Goal: Task Accomplishment & Management: Manage account settings

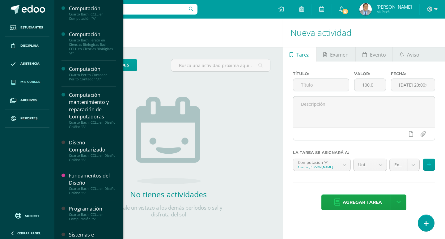
click at [27, 80] on span "Mis cursos" at bounding box center [30, 81] width 20 height 5
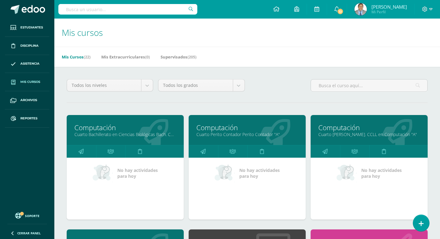
click at [143, 134] on link "Cuarto Bachillerato en Ciencias Biológicas Bach. CCLL en Ciencias Biológicas "A"" at bounding box center [125, 134] width 102 height 6
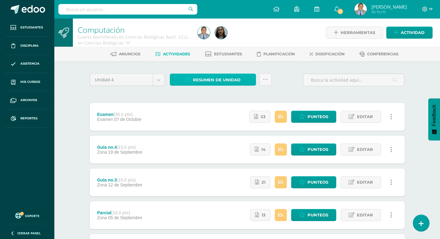
click at [212, 81] on span "Resumen de unidad" at bounding box center [217, 79] width 48 height 11
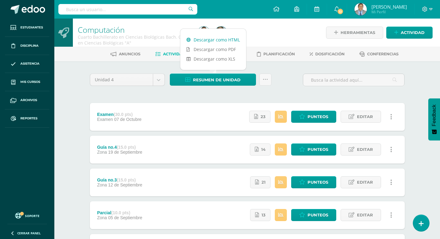
click at [207, 38] on link "Descargar como HTML" at bounding box center [213, 40] width 66 height 10
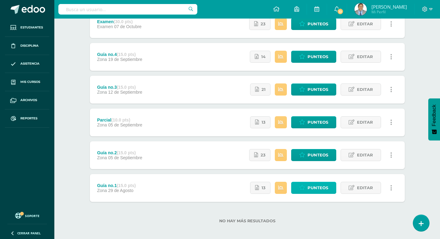
click at [316, 190] on span "Punteos" at bounding box center [318, 187] width 21 height 11
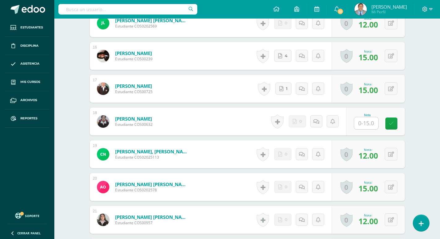
scroll to position [712, 0]
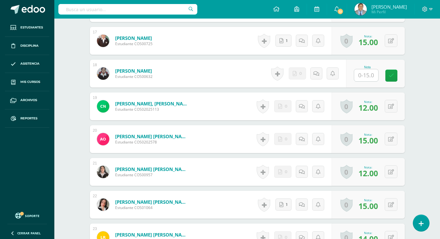
click at [371, 74] on input "text" at bounding box center [366, 75] width 24 height 12
type input "0"
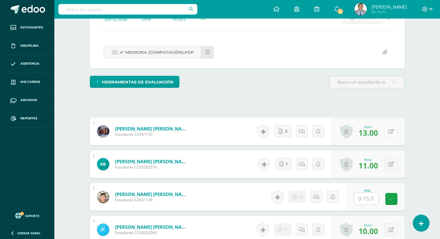
scroll to position [0, 0]
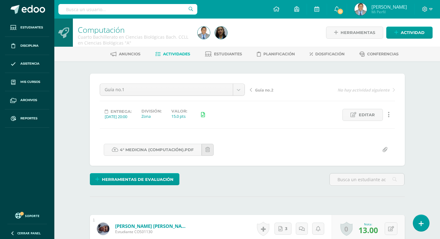
click at [267, 91] on span "Guía no.2" at bounding box center [264, 90] width 18 height 6
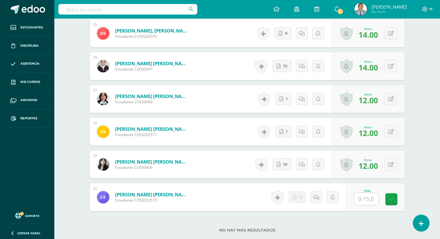
scroll to position [1024, 0]
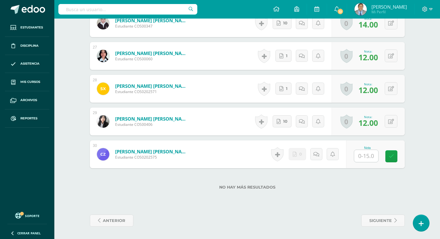
click at [372, 156] on input "text" at bounding box center [366, 156] width 24 height 12
type input "0"
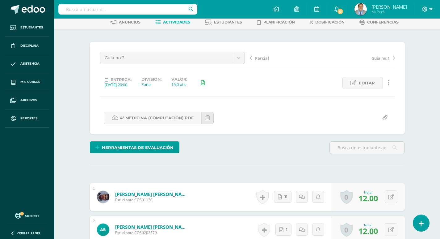
scroll to position [0, 0]
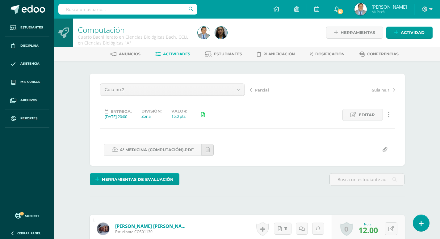
click at [263, 89] on span "Parcial" at bounding box center [262, 90] width 14 height 6
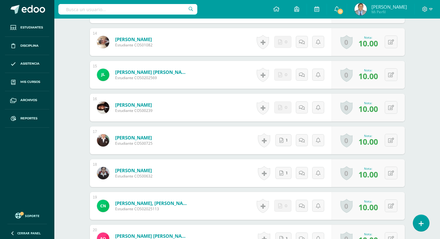
scroll to position [646, 0]
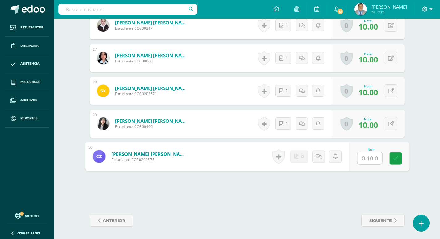
click at [367, 159] on input "text" at bounding box center [370, 158] width 25 height 12
type input "0"
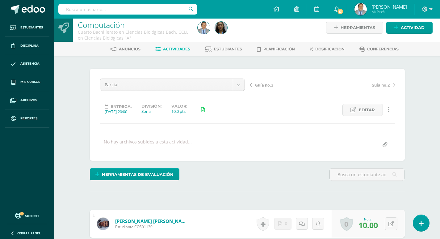
scroll to position [0, 0]
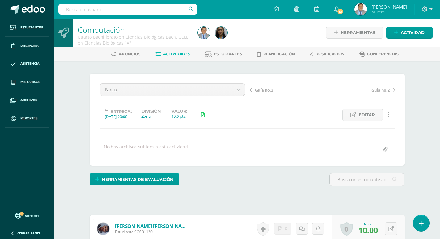
click at [269, 89] on span "Guía no.3" at bounding box center [264, 90] width 18 height 6
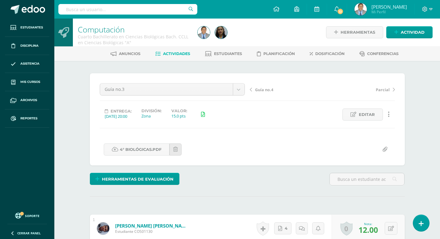
scroll to position [1, 0]
click at [265, 87] on span "Guía no.4" at bounding box center [264, 90] width 18 height 6
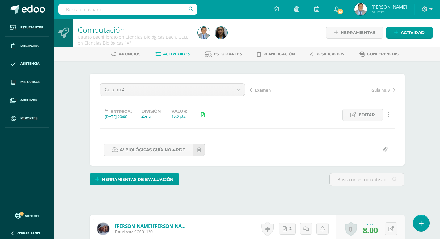
click at [265, 90] on span "Examen" at bounding box center [263, 90] width 16 height 6
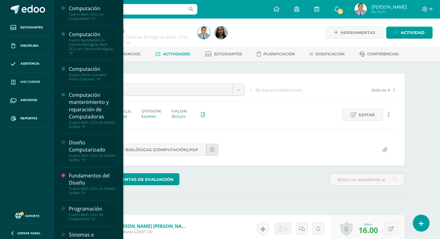
click at [33, 79] on span "Mis cursos" at bounding box center [30, 81] width 20 height 5
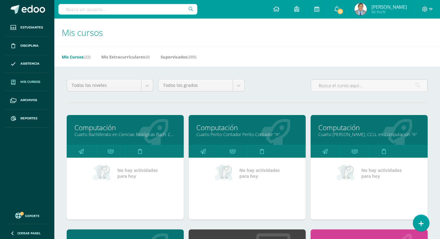
click at [144, 134] on link "Cuarto Bachillerato en Ciencias Biológicas Bach. CCLL en Ciencias Biológicas "A"" at bounding box center [125, 134] width 102 height 6
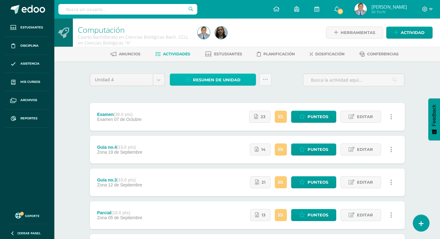
click at [218, 81] on span "Resumen de unidad" at bounding box center [217, 79] width 48 height 11
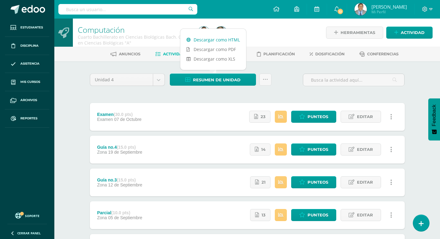
click at [221, 41] on link "Descargar como HTML" at bounding box center [213, 40] width 66 height 10
click at [307, 115] on link "Punteos" at bounding box center [313, 117] width 45 height 12
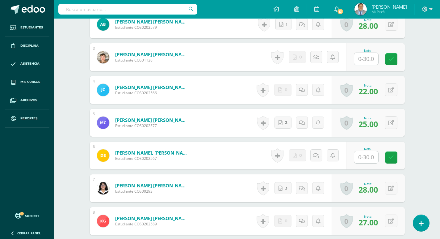
scroll to position [237, 0]
click at [369, 156] on input "text" at bounding box center [366, 157] width 24 height 12
type input "10"
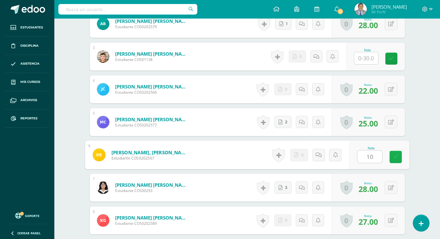
click at [397, 155] on icon at bounding box center [396, 156] width 6 height 5
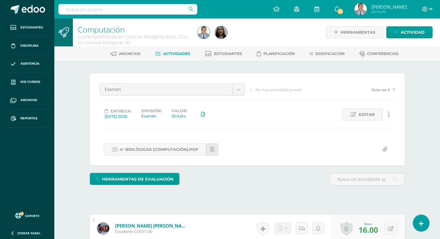
scroll to position [1, 0]
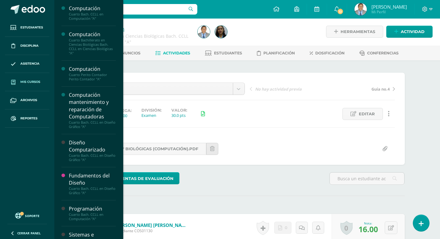
click at [21, 79] on link "Mis cursos" at bounding box center [27, 82] width 45 height 18
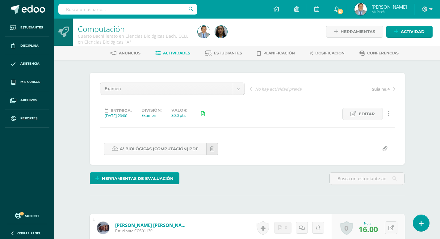
scroll to position [1, 0]
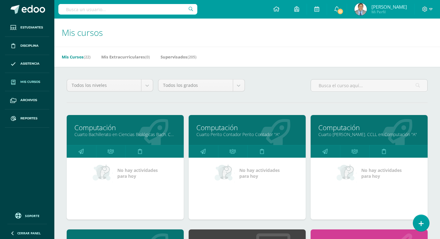
click at [260, 132] on link "Cuarto Perito Contador Perito Contador "A"" at bounding box center [248, 134] width 102 height 6
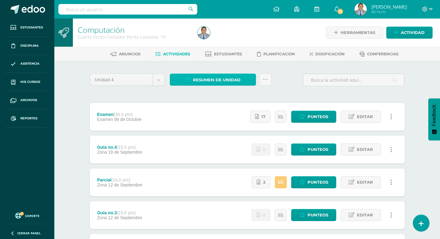
click at [226, 80] on span "Resumen de unidad" at bounding box center [217, 79] width 48 height 11
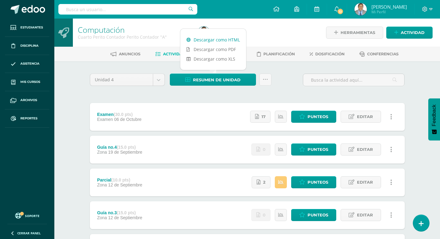
click at [211, 39] on link "Descargar como HTML" at bounding box center [213, 40] width 66 height 10
click at [85, 91] on div "Unidad 4 Unidad 1 Unidad 2 Unidad 3 Unidad 4 Resumen de unidad Subir actividade…" at bounding box center [248, 198] width 340 height 274
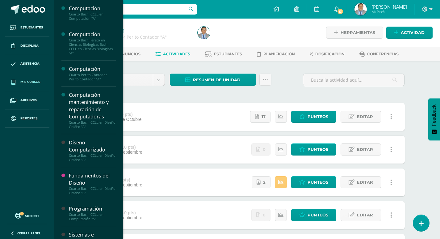
click at [34, 80] on span "Mis cursos" at bounding box center [30, 81] width 20 height 5
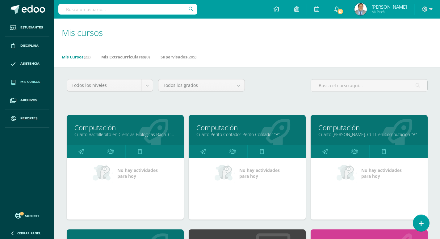
click at [361, 135] on link "Cuarto [PERSON_NAME]. CCLL en Computación "A"" at bounding box center [370, 134] width 102 height 6
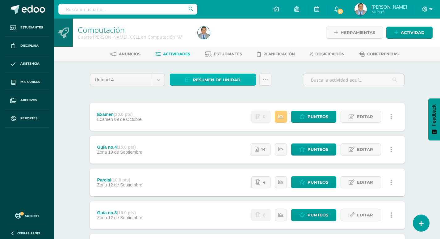
click at [201, 77] on span "Resumen de unidad" at bounding box center [217, 79] width 48 height 11
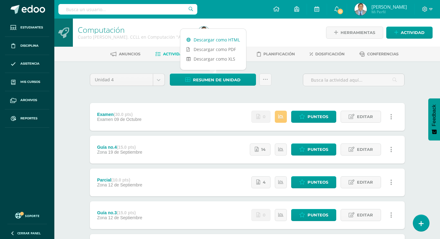
click at [215, 39] on link "Descargar como HTML" at bounding box center [213, 40] width 66 height 10
click at [73, 78] on div "Computación Cuarto Bach. CCLL en Computación "A" Herramientas Detalle de asiste…" at bounding box center [247, 177] width 386 height 317
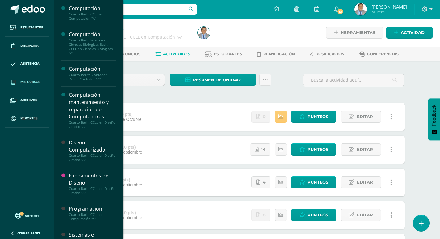
click at [32, 81] on span "Mis cursos" at bounding box center [30, 81] width 20 height 5
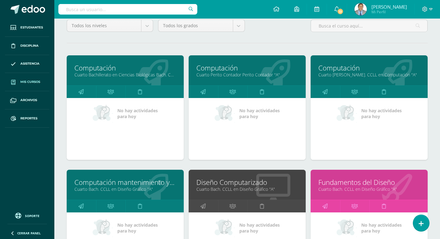
scroll to position [62, 0]
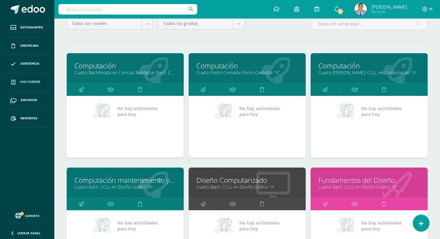
click at [127, 183] on link "Computación mantenimiento y reparación de Computadoras" at bounding box center [125, 180] width 102 height 10
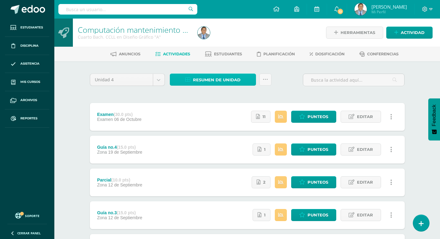
click at [206, 78] on span "Resumen de unidad" at bounding box center [217, 79] width 48 height 11
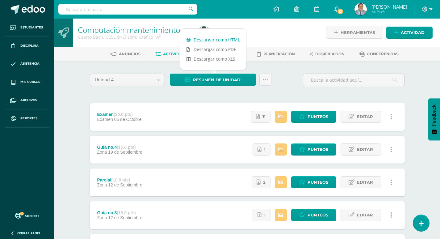
click at [218, 39] on link "Descargar como HTML" at bounding box center [213, 40] width 66 height 10
click at [78, 88] on div "Unidad 4 Unidad 1 Unidad 2 Unidad 3 Unidad 4 Resumen de unidad Subir actividade…" at bounding box center [248, 198] width 340 height 274
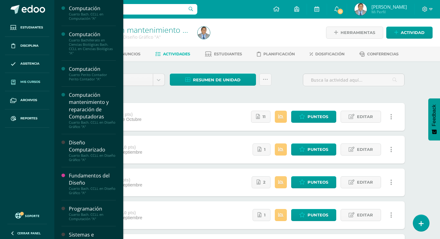
click at [28, 82] on span "Mis cursos" at bounding box center [30, 81] width 20 height 5
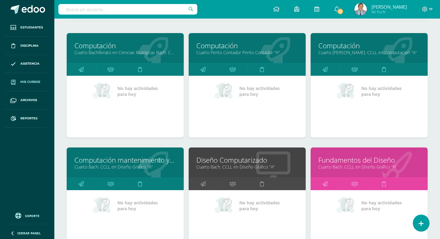
scroll to position [93, 0]
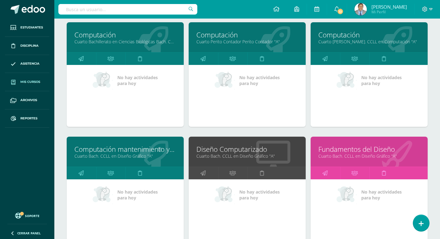
click at [240, 151] on link "Diseño Computarizado" at bounding box center [248, 149] width 102 height 10
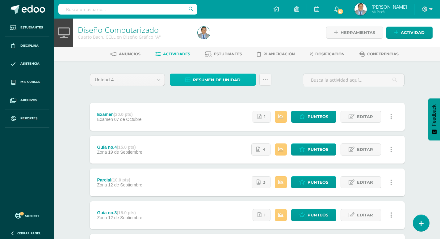
click at [223, 79] on span "Resumen de unidad" at bounding box center [217, 79] width 48 height 11
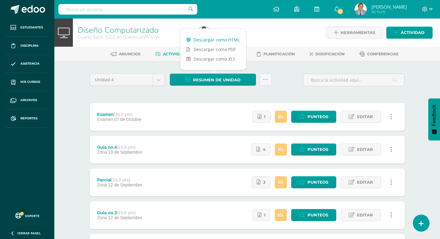
click at [217, 37] on link "Descargar como HTML" at bounding box center [213, 40] width 66 height 10
click at [212, 96] on div "Unidad 4 Unidad 1 Unidad 2 Unidad 3 Unidad 4 Resumen de unidad Subir actividade…" at bounding box center [247, 199] width 320 height 250
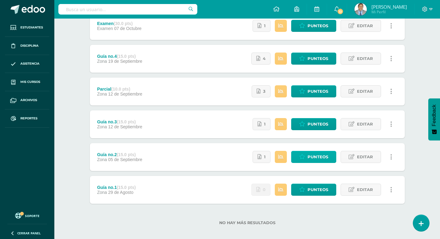
scroll to position [97, 0]
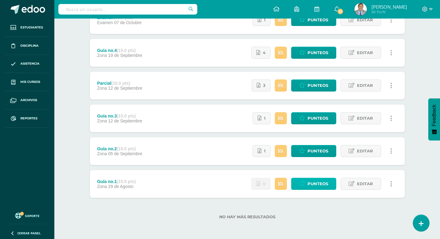
click at [319, 184] on span "Punteos" at bounding box center [318, 183] width 21 height 11
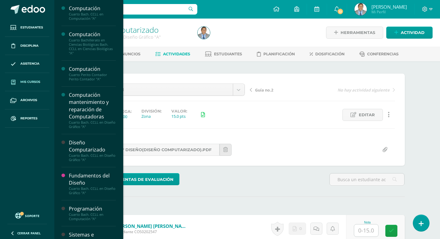
scroll to position [0, 0]
click at [25, 82] on span "Mis cursos" at bounding box center [30, 81] width 20 height 5
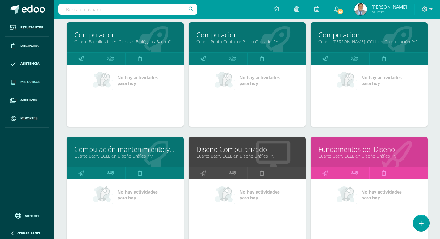
scroll to position [124, 0]
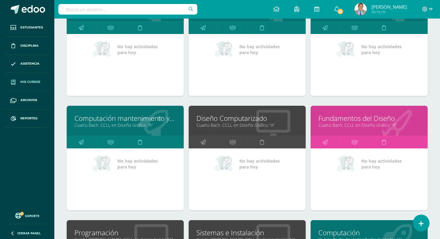
click at [257, 124] on link "Cuarto Bach. CCLL en Diseño Gráfico "A"" at bounding box center [248, 125] width 102 height 6
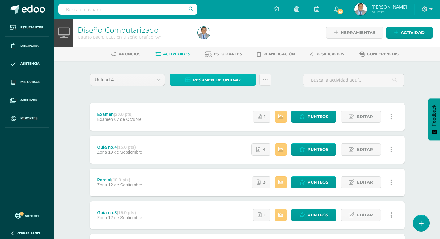
click at [234, 78] on span "Resumen de unidad" at bounding box center [217, 79] width 48 height 11
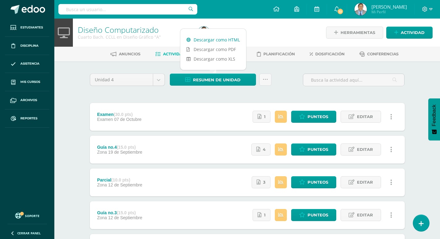
click at [223, 40] on link "Descargar como HTML" at bounding box center [213, 40] width 66 height 10
click at [80, 84] on div "Unidad 4 Unidad 1 Unidad 2 Unidad 3 Unidad 4 Resumen de unidad Subir actividade…" at bounding box center [248, 198] width 340 height 274
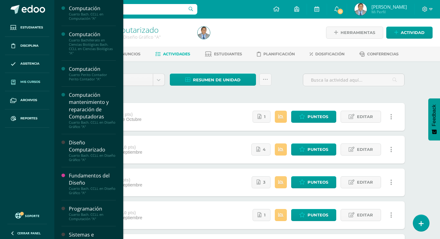
click at [29, 80] on span "Mis cursos" at bounding box center [30, 81] width 20 height 5
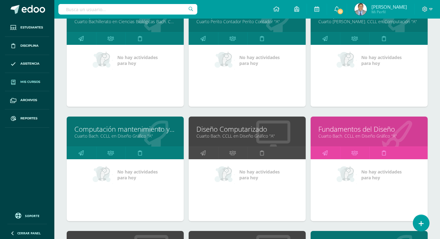
scroll to position [124, 0]
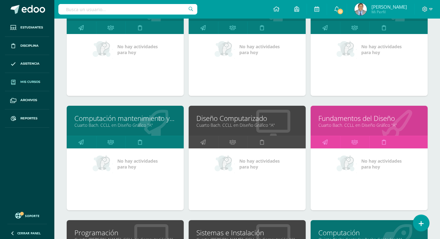
click at [346, 118] on link "Fundamentos del Diseño" at bounding box center [370, 118] width 102 height 10
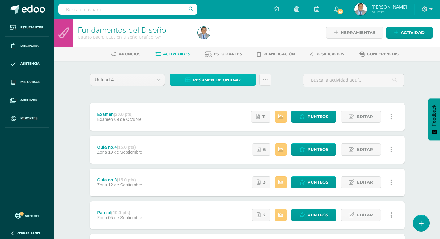
click at [232, 77] on span "Resumen de unidad" at bounding box center [217, 79] width 48 height 11
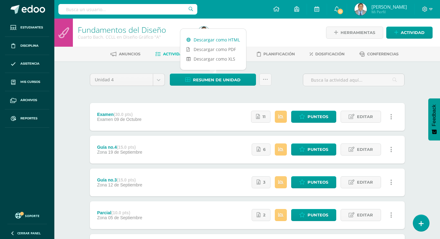
click at [227, 37] on link "Descargar como HTML" at bounding box center [213, 40] width 66 height 10
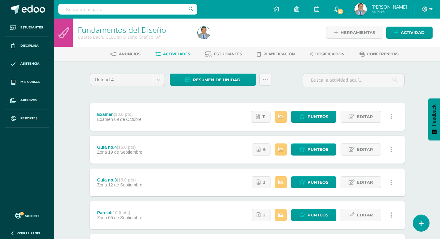
click at [77, 71] on div "Fundamentos del Diseño Cuarto Bach. CCLL en Diseño Gráfico "A" Herramientas Det…" at bounding box center [247, 177] width 386 height 317
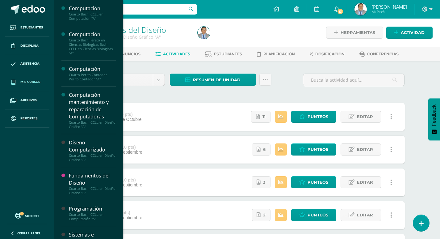
click at [29, 81] on span "Mis cursos" at bounding box center [30, 81] width 20 height 5
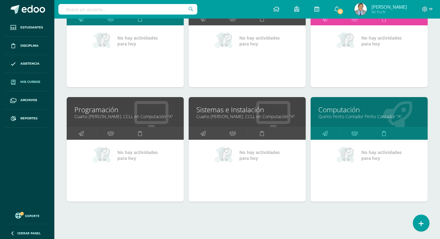
scroll to position [247, 0]
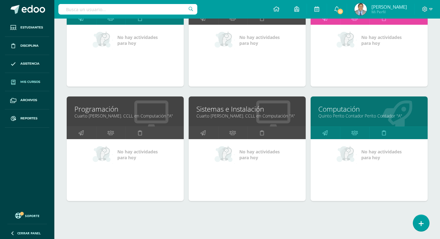
click at [87, 113] on link "Cuarto [PERSON_NAME]. CCLL en Computación "A"" at bounding box center [125, 116] width 102 height 6
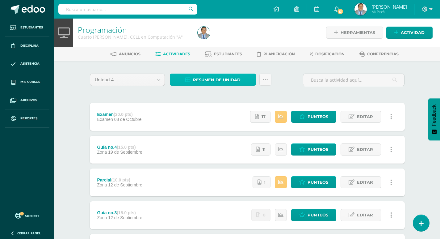
click at [220, 79] on span "Resumen de unidad" at bounding box center [217, 79] width 48 height 11
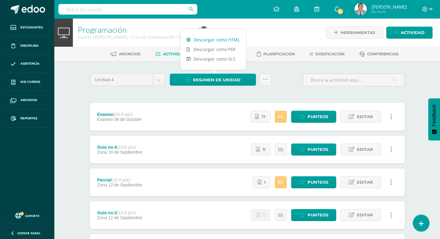
click at [223, 41] on link "Descargar como HTML" at bounding box center [213, 40] width 66 height 10
click at [81, 90] on div "Unidad 4 Unidad 1 Unidad 2 Unidad 3 Unidad 4 Resumen de unidad Subir actividade…" at bounding box center [248, 198] width 340 height 274
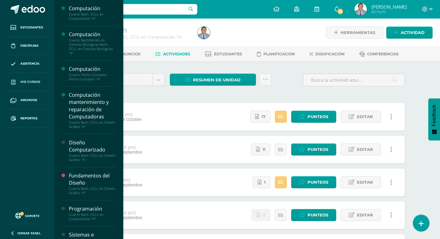
click at [23, 79] on span "Mis cursos" at bounding box center [30, 81] width 20 height 5
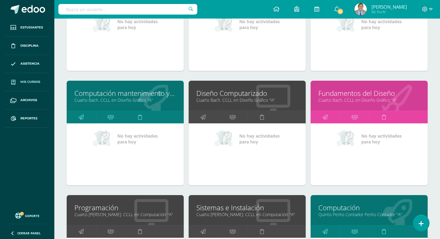
scroll to position [216, 0]
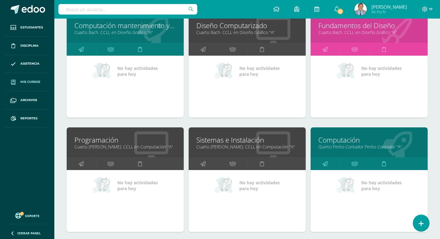
click at [234, 147] on link "Cuarto [PERSON_NAME]. CCLL en Computación "A"" at bounding box center [248, 147] width 102 height 6
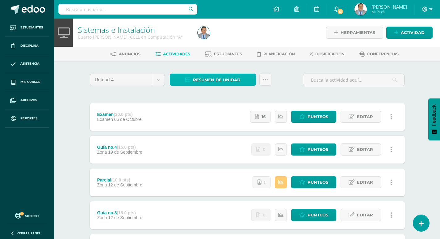
click at [221, 81] on span "Resumen de unidad" at bounding box center [217, 79] width 48 height 11
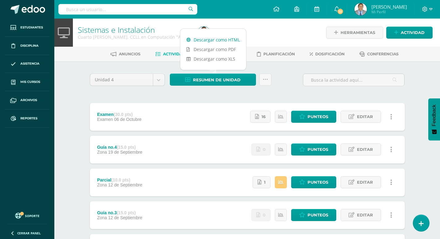
click at [211, 41] on link "Descargar como HTML" at bounding box center [213, 40] width 66 height 10
click at [69, 66] on div "Sistemas e Instalación Cuarto Bach. CCLL en Computación "A" Herramientas Detall…" at bounding box center [247, 177] width 386 height 317
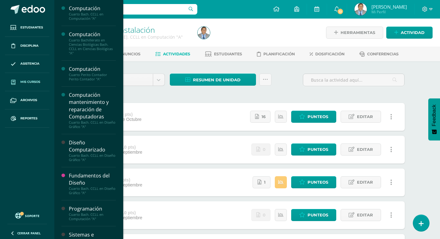
click at [29, 79] on link "Mis cursos" at bounding box center [27, 82] width 45 height 18
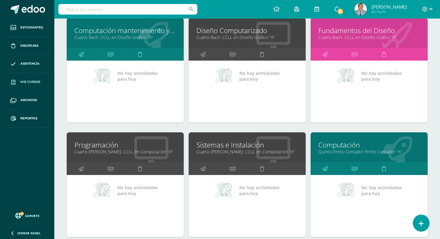
scroll to position [216, 0]
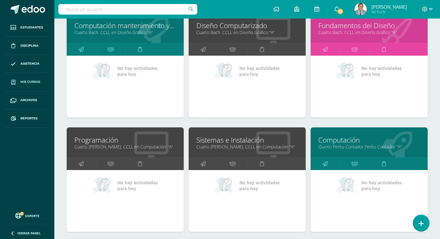
click at [339, 142] on link "Computación" at bounding box center [370, 140] width 102 height 10
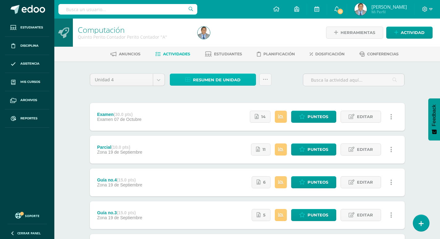
click at [224, 80] on span "Resumen de unidad" at bounding box center [217, 79] width 48 height 11
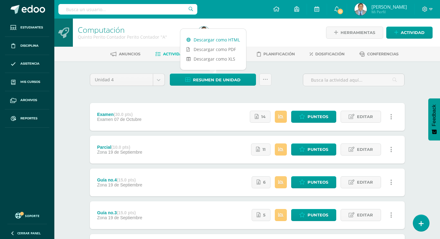
click at [218, 40] on link "Descargar como HTML" at bounding box center [213, 40] width 66 height 10
click at [279, 85] on div "Unidad 4 Unidad 1 Unidad 2 Unidad 3 Unidad 4 Resumen de unidad Subir actividade…" at bounding box center [247, 83] width 320 height 18
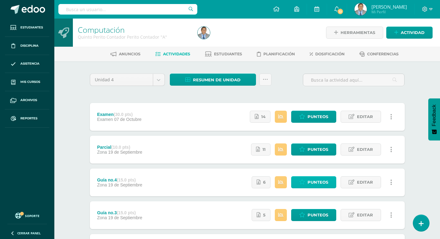
click at [316, 183] on span "Punteos" at bounding box center [318, 181] width 21 height 11
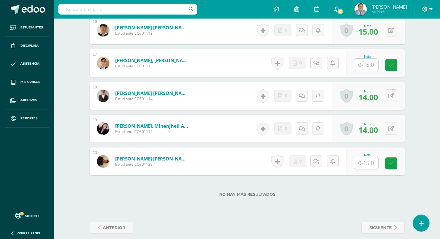
scroll to position [697, 0]
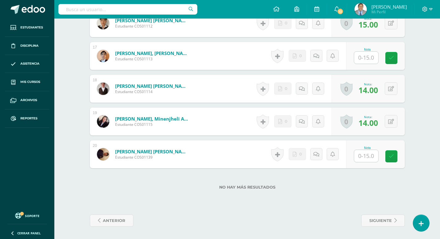
click at [371, 155] on input "text" at bounding box center [366, 156] width 24 height 12
type input "0"
click at [395, 183] on div "No hay más resultados" at bounding box center [247, 182] width 315 height 29
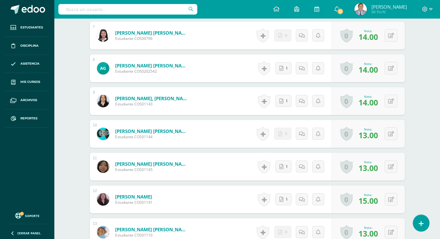
scroll to position [388, 0]
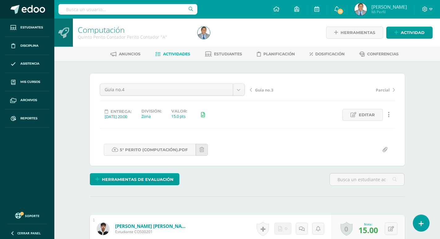
scroll to position [0, 0]
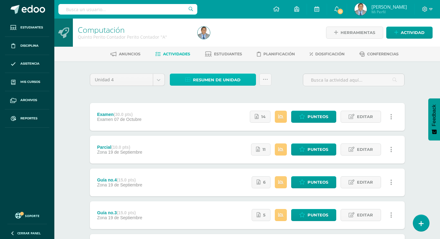
click at [224, 75] on span "Resumen de unidad" at bounding box center [217, 79] width 48 height 11
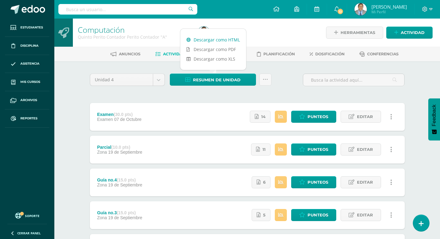
click at [226, 39] on link "Descargar como HTML" at bounding box center [213, 40] width 66 height 10
click at [79, 78] on div "Unidad 4 Unidad 1 Unidad 2 Unidad 3 Unidad 4 Resumen de unidad Subir actividade…" at bounding box center [248, 198] width 340 height 274
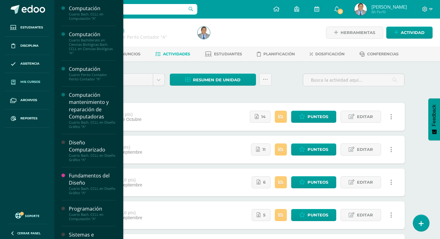
click at [33, 81] on span "Mis cursos" at bounding box center [30, 81] width 20 height 5
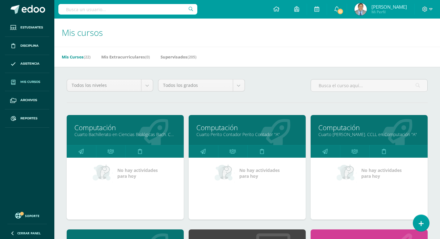
click at [117, 130] on link "Computación" at bounding box center [125, 128] width 102 height 10
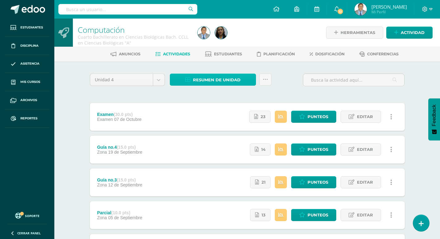
click at [223, 80] on span "Resumen de unidad" at bounding box center [217, 79] width 48 height 11
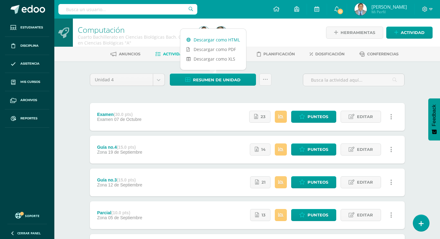
click at [204, 37] on link "Descargar como HTML" at bounding box center [213, 40] width 66 height 10
click at [73, 73] on div "Computación Cuarto Bachillerato en Ciencias Biológicas Bach. CCLL en Ciencias B…" at bounding box center [247, 177] width 386 height 317
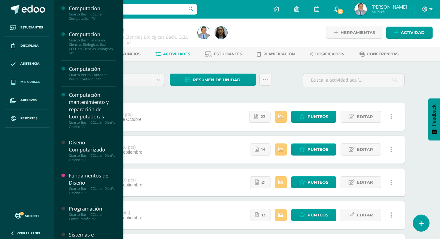
click at [34, 80] on span "Mis cursos" at bounding box center [30, 81] width 20 height 5
